Goal: Information Seeking & Learning: Learn about a topic

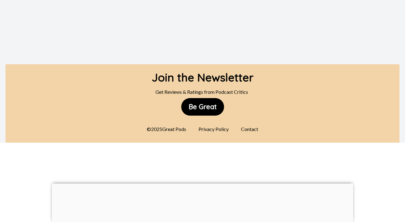
scroll to position [706, 0]
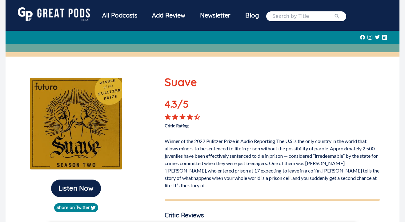
click at [180, 100] on p "4.3 /5" at bounding box center [186, 105] width 43 height 17
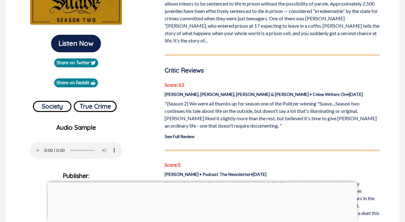
scroll to position [149, 0]
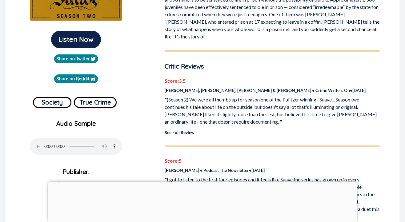
click at [200, 182] on div at bounding box center [202, 182] width 309 height 0
